Goal: Information Seeking & Learning: Learn about a topic

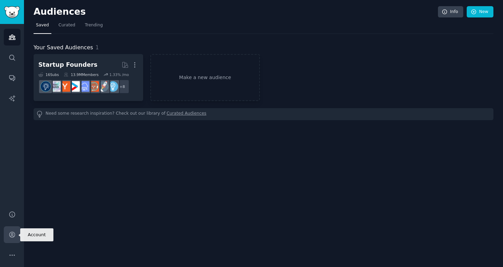
click at [10, 234] on icon "Sidebar" at bounding box center [12, 234] width 7 height 7
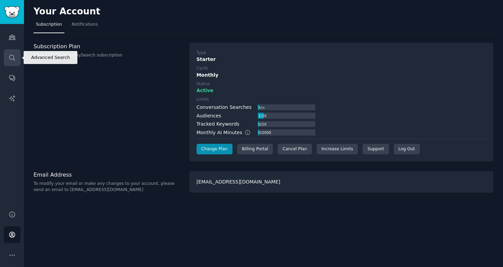
click at [9, 51] on link "Search" at bounding box center [12, 57] width 17 height 17
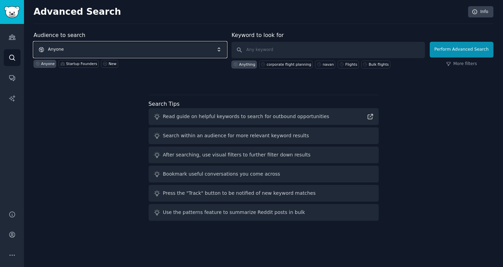
click at [139, 50] on span "Anyone" at bounding box center [130, 50] width 193 height 16
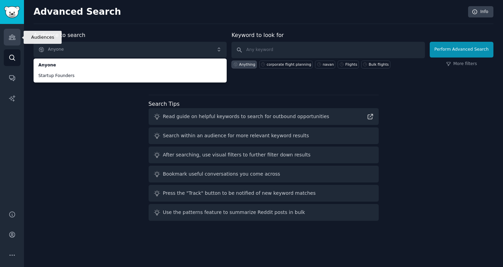
click at [7, 39] on link "Audiences" at bounding box center [12, 37] width 17 height 17
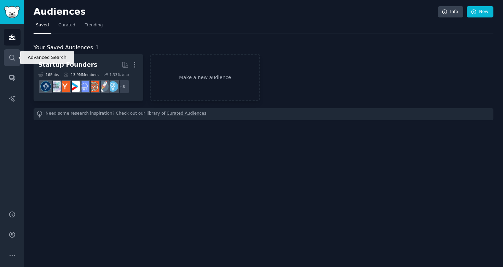
click at [12, 57] on icon "Sidebar" at bounding box center [12, 57] width 7 height 7
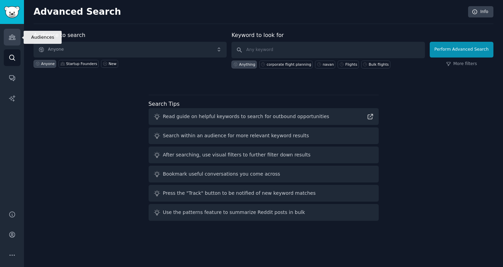
click at [14, 40] on icon "Sidebar" at bounding box center [12, 37] width 7 height 7
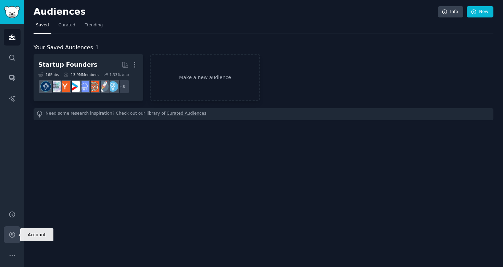
click at [15, 232] on icon "Sidebar" at bounding box center [12, 234] width 7 height 7
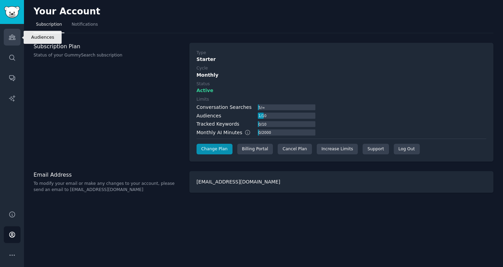
click at [5, 37] on link "Audiences" at bounding box center [12, 37] width 17 height 17
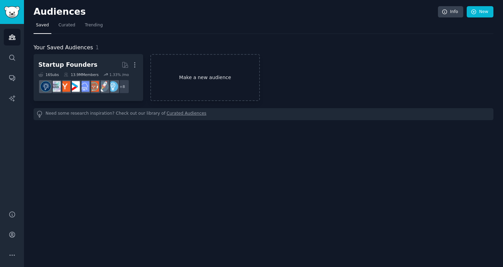
click at [173, 69] on link "Make a new audience" at bounding box center [205, 77] width 110 height 47
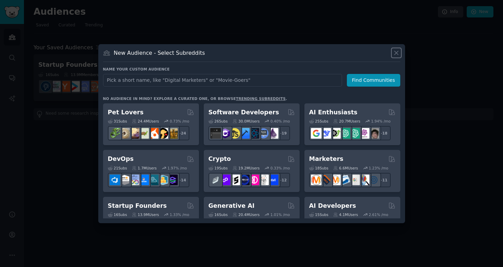
click at [397, 52] on icon at bounding box center [395, 52] width 7 height 7
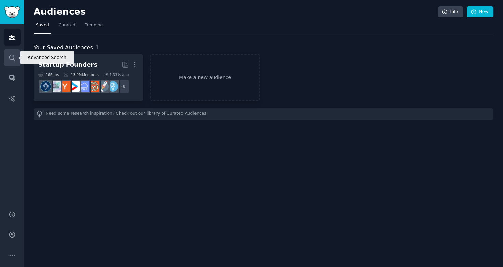
click at [12, 60] on icon "Sidebar" at bounding box center [12, 57] width 7 height 7
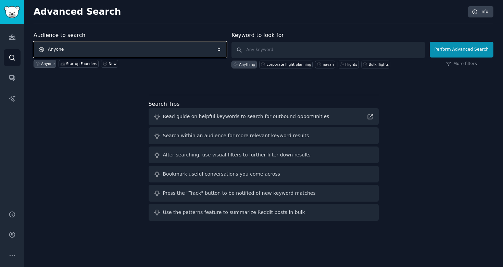
click at [176, 48] on span "Anyone" at bounding box center [130, 50] width 193 height 16
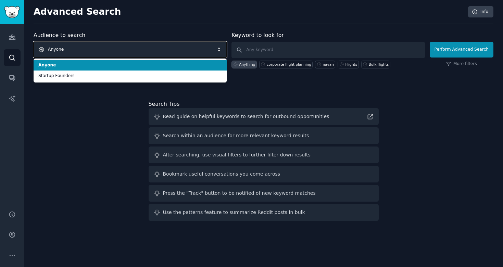
click at [176, 48] on span "Anyone" at bounding box center [130, 50] width 193 height 16
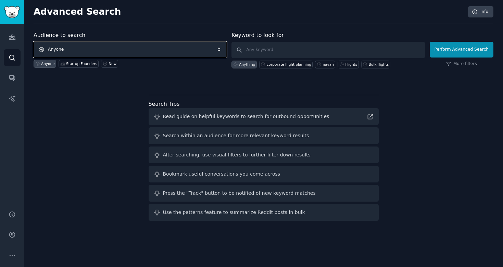
click at [66, 50] on span "Anyone" at bounding box center [130, 50] width 193 height 16
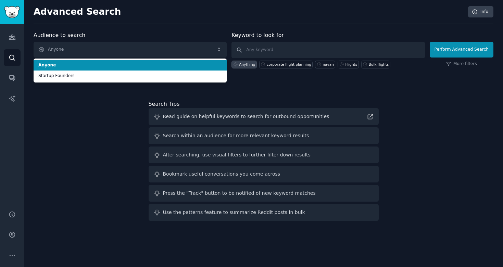
click at [2, 43] on div "Audiences Search Conversations AI Reports" at bounding box center [12, 113] width 24 height 178
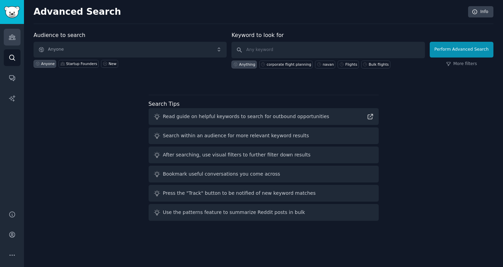
click at [9, 37] on icon "Sidebar" at bounding box center [12, 37] width 7 height 7
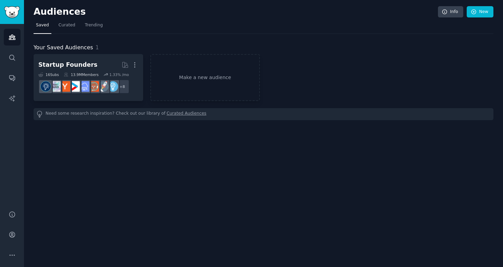
click at [10, 46] on div "Audiences Search Conversations AI Reports" at bounding box center [12, 113] width 24 height 178
click at [10, 57] on icon "Sidebar" at bounding box center [12, 57] width 7 height 7
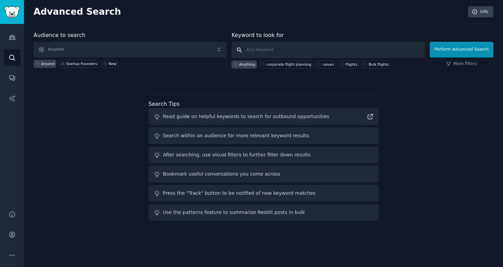
click at [316, 48] on input "text" at bounding box center [327, 50] width 193 height 16
type input "Post acute care"
click button "Perform Advanced Search" at bounding box center [461, 50] width 64 height 16
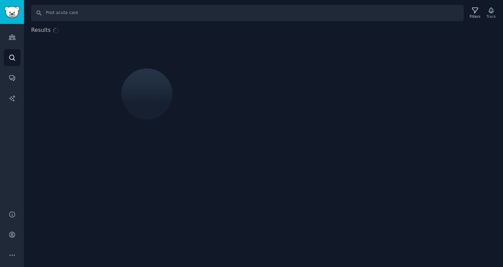
click at [415, 156] on div "Search Post acute care Filters Track Results" at bounding box center [263, 133] width 479 height 267
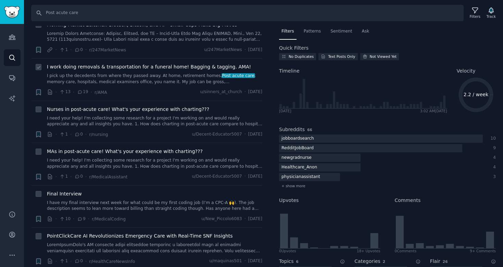
scroll to position [65, 0]
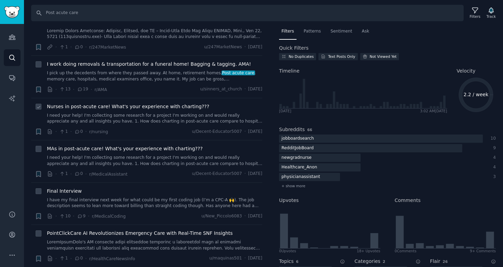
click at [146, 113] on link "I need your help! I'm collecting some research for a project I'm working on and…" at bounding box center [154, 119] width 215 height 12
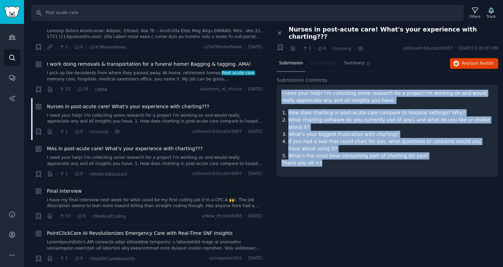
drag, startPoint x: 321, startPoint y: 151, endPoint x: 323, endPoint y: 79, distance: 72.6
click at [323, 85] on div "I need your help! I'm collecting some research for a project I'm working on and…" at bounding box center [386, 131] width 221 height 92
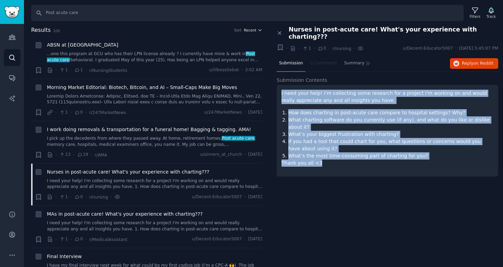
click at [252, 29] on span "Recent" at bounding box center [250, 30] width 12 height 5
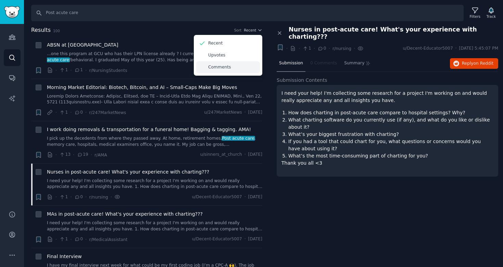
click at [229, 68] on div "Comments" at bounding box center [228, 67] width 64 height 12
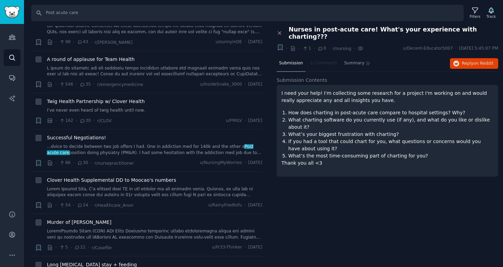
scroll to position [305, 0]
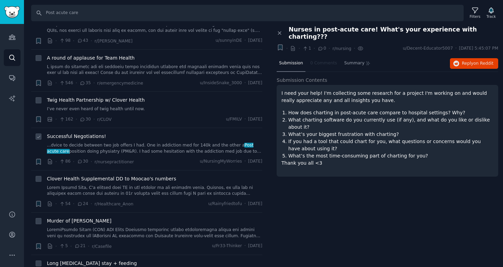
click at [160, 142] on link "...dvice to decide between two job offers I had. One in addiction med for 140k …" at bounding box center [154, 148] width 215 height 12
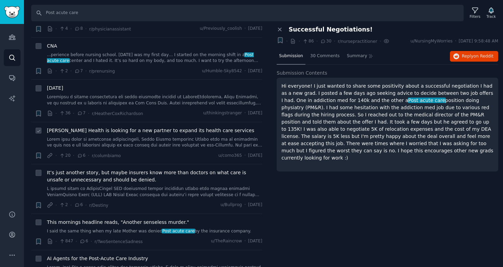
scroll to position [1229, 0]
